Goal: Find specific page/section: Find specific page/section

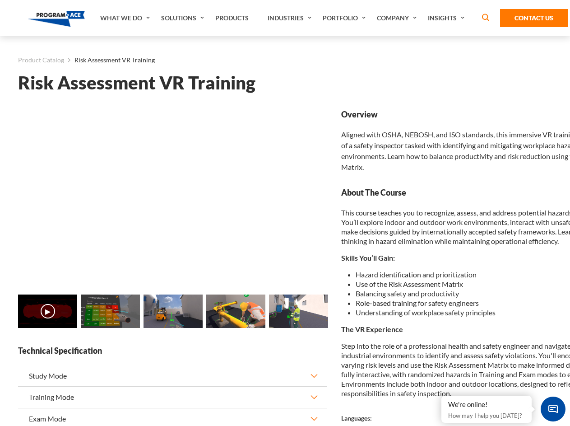
click at [184, 18] on link "Solutions" at bounding box center [184, 18] width 54 height 36
click at [0, 0] on div "AI & Computer Vision Solutions Computer Vision Quality Control AI tools for fas…" at bounding box center [0, 0] width 0 height 0
click at [0, 0] on div "AI & Computer Vision Solutions Virtual Training Solutions Virtual Tour Solution…" at bounding box center [0, 0] width 0 height 0
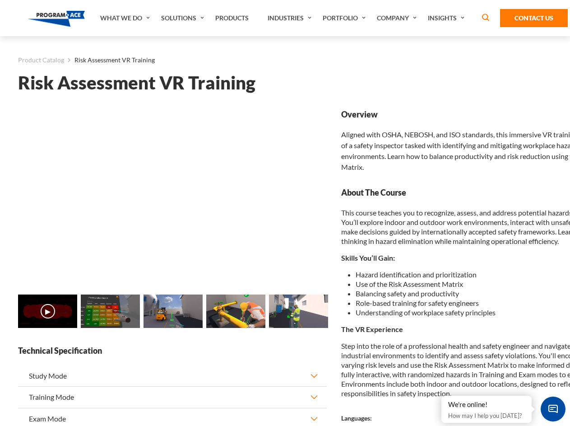
click at [0, 0] on div "AI & Computer Vision Solutions Virtual Training Solutions Virtual Tour Solution…" at bounding box center [0, 0] width 0 height 0
click at [0, 0] on div "AI & Computer Vision Solutions Computer Vision Quality Control AI tools for fas…" at bounding box center [0, 0] width 0 height 0
